Goal: Task Accomplishment & Management: Use online tool/utility

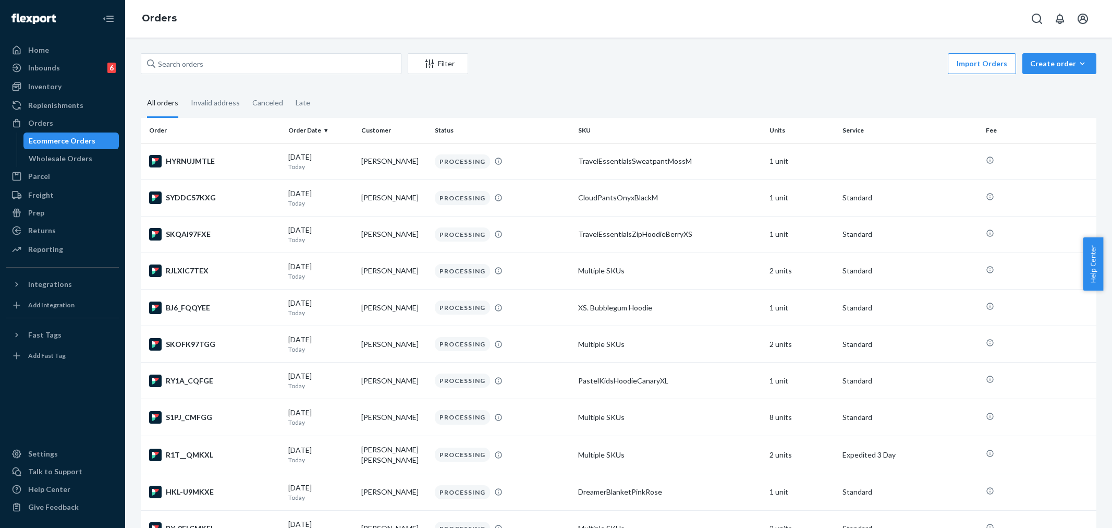
click at [50, 128] on div "Orders" at bounding box center [40, 123] width 25 height 10
click at [184, 68] on input "text" at bounding box center [271, 63] width 261 height 21
paste input "254458163"
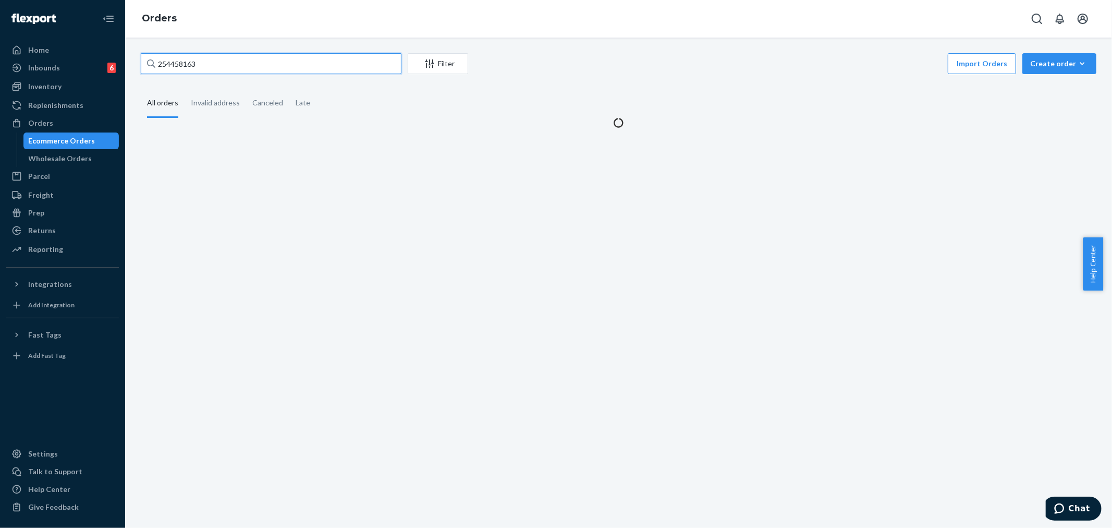
type input "254458163"
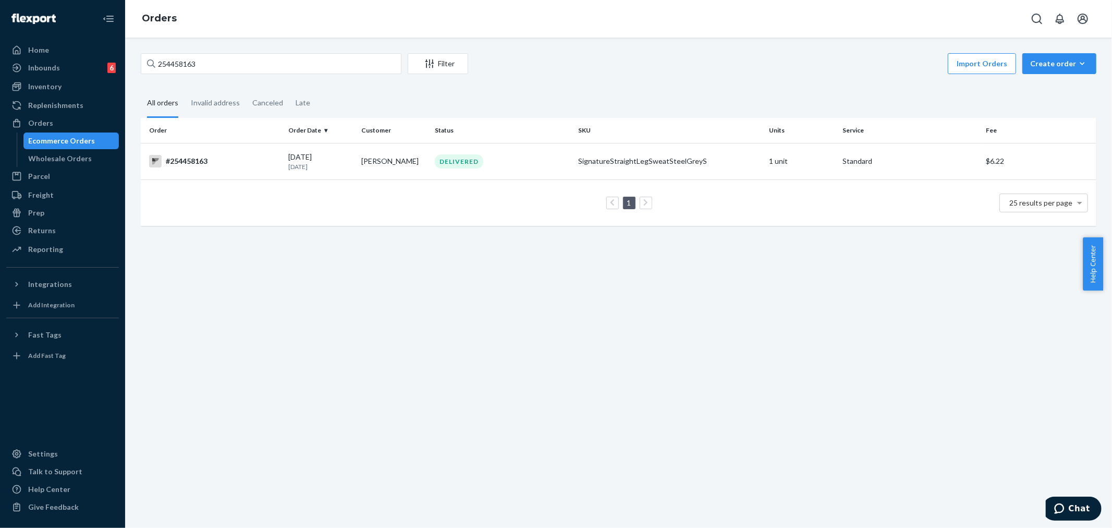
drag, startPoint x: 451, startPoint y: 351, endPoint x: 510, endPoint y: 372, distance: 63.0
click at [450, 351] on div "254458163 Filter Import Orders Create order Ecommerce order Removal order All o…" at bounding box center [618, 283] width 987 height 490
drag, startPoint x: 544, startPoint y: 163, endPoint x: 591, endPoint y: 228, distance: 80.3
click at [544, 162] on div "DELIVERED" at bounding box center [502, 161] width 139 height 14
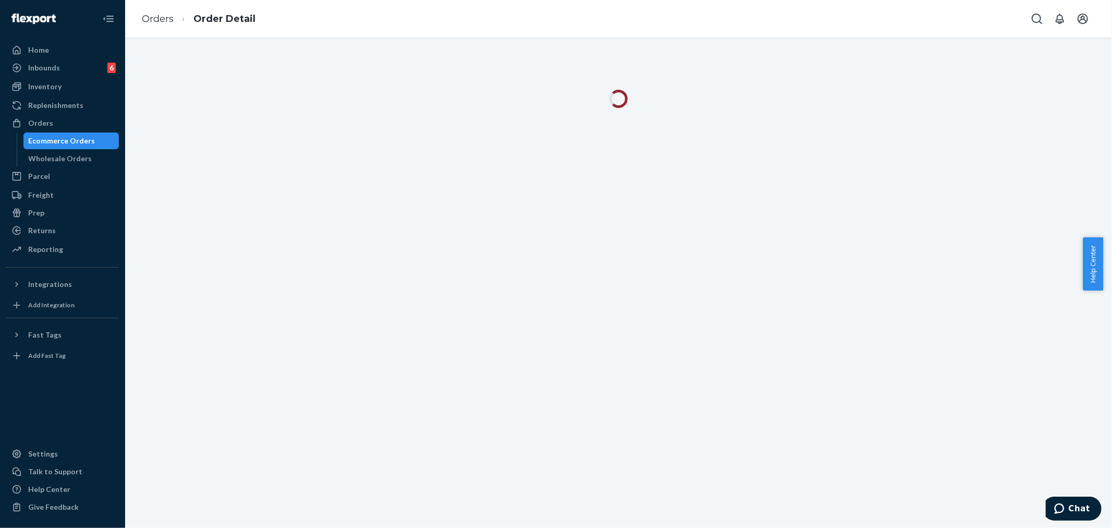
click at [550, 409] on div at bounding box center [618, 283] width 987 height 490
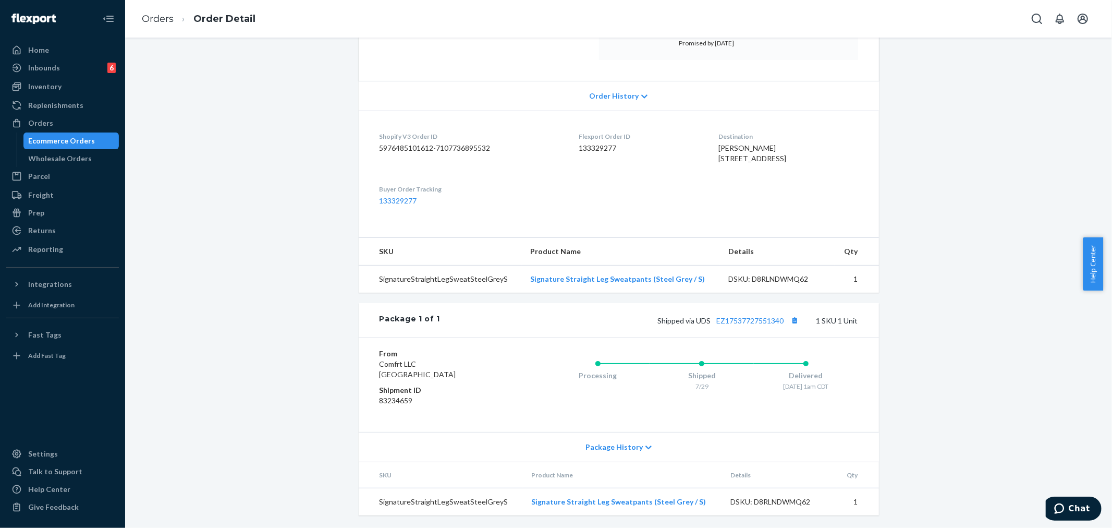
scroll to position [202, 0]
click at [647, 443] on div "Package History" at bounding box center [619, 447] width 520 height 30
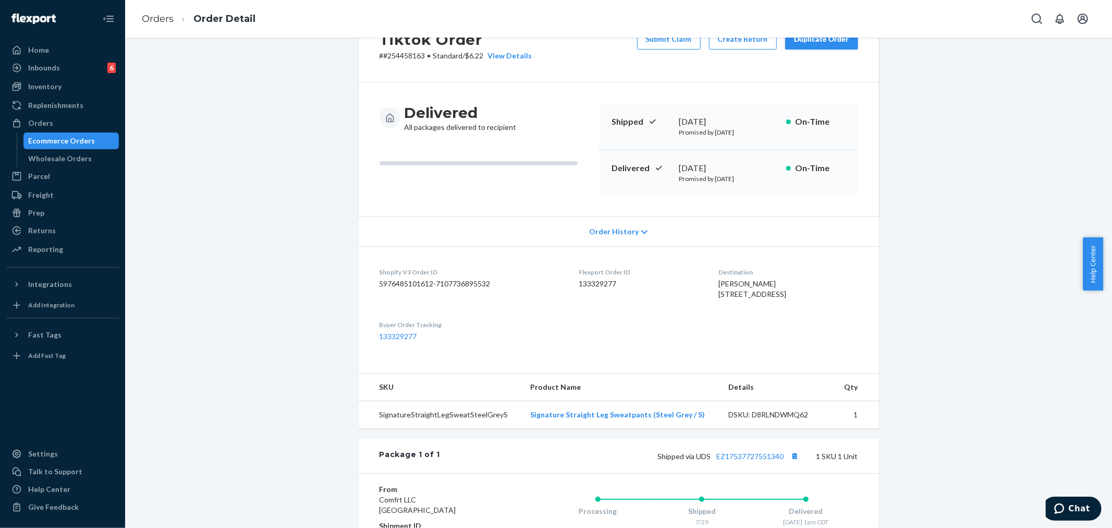
scroll to position [0, 0]
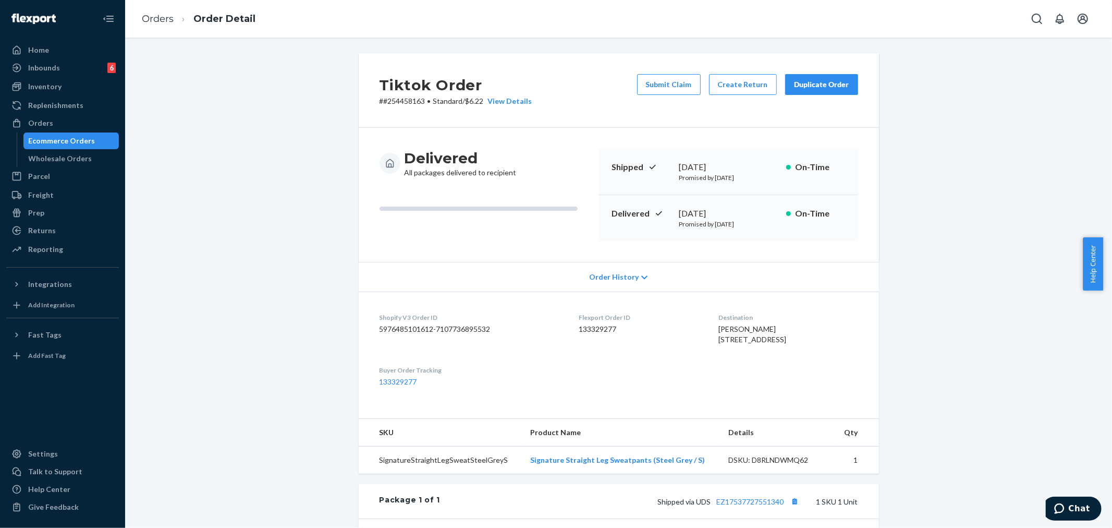
drag, startPoint x: 815, startPoint y: 86, endPoint x: 834, endPoint y: 148, distance: 64.5
click at [815, 86] on div "Duplicate Order" at bounding box center [821, 84] width 55 height 10
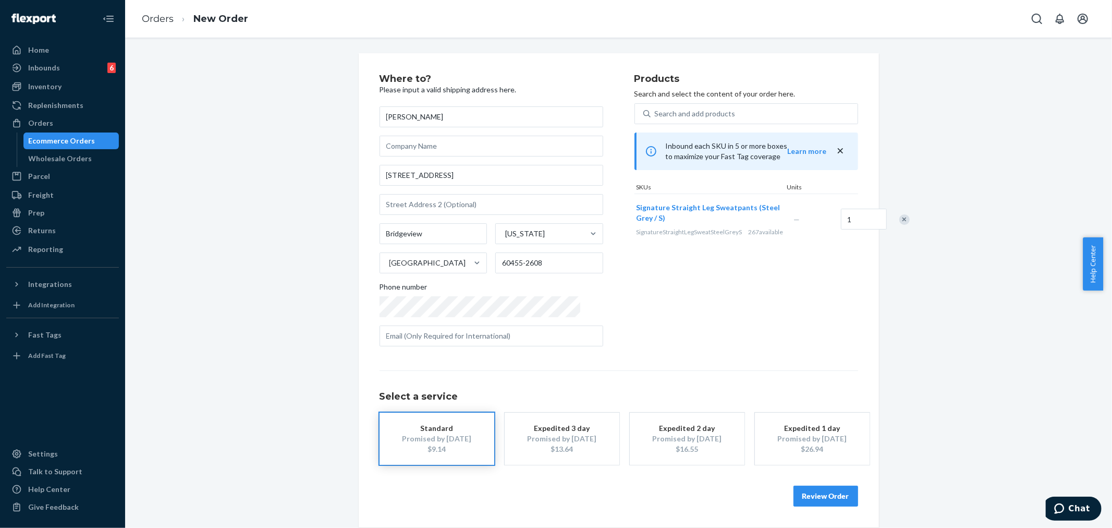
click at [816, 491] on button "Review Order" at bounding box center [826, 496] width 65 height 21
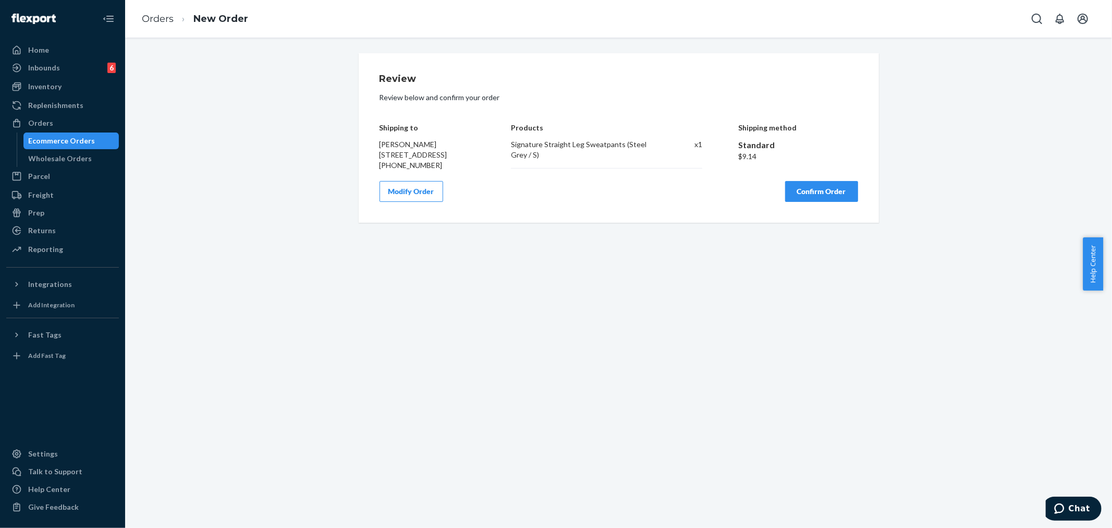
click at [799, 201] on button "Confirm Order" at bounding box center [821, 191] width 73 height 21
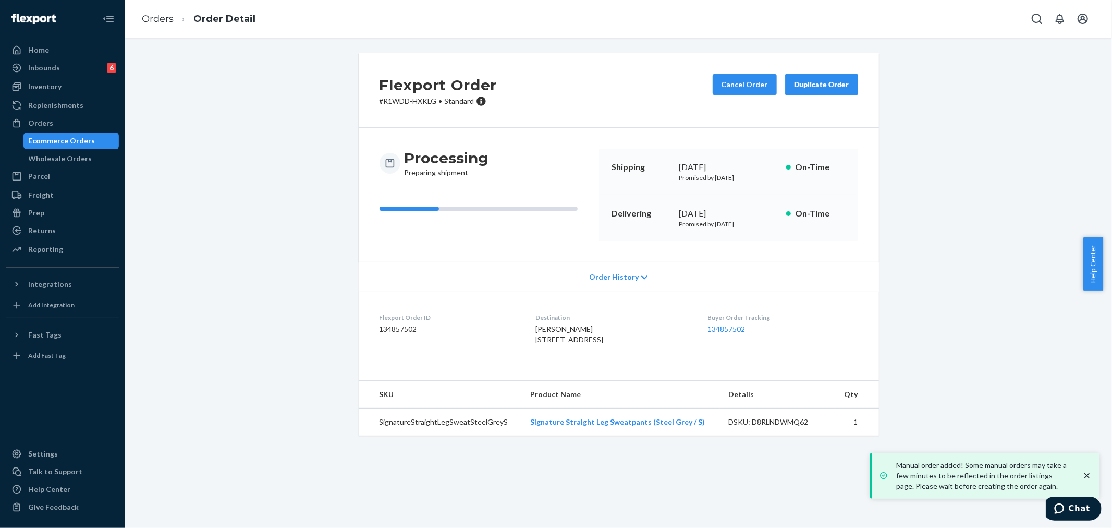
click at [391, 102] on p "# R1WDD-HXKLG • Standard" at bounding box center [439, 101] width 118 height 10
click at [413, 111] on div "Flexport Order # R1WDD-HXKLG • Standard Cancel Order Duplicate Order" at bounding box center [619, 90] width 520 height 75
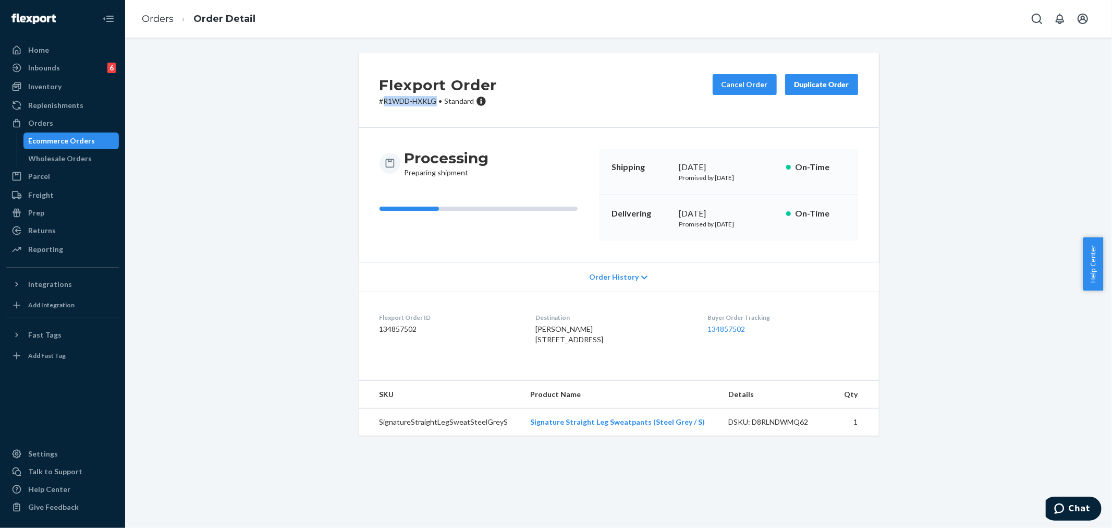
drag, startPoint x: 381, startPoint y: 101, endPoint x: 432, endPoint y: 98, distance: 51.2
click at [432, 98] on p "# R1WDD-HXKLG • Standard" at bounding box center [439, 101] width 118 height 10
copy p "R1WDD-HXKLG"
